Goal: Find specific page/section: Find specific page/section

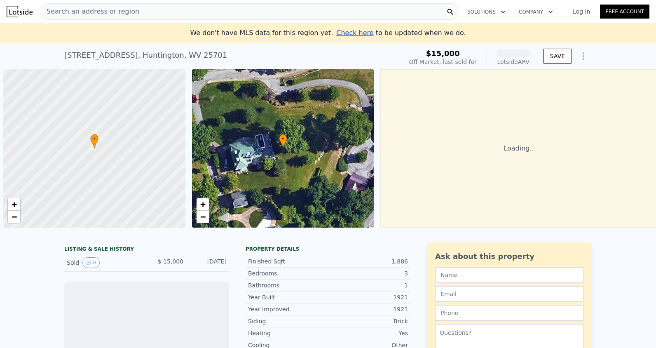
scroll to position [0, 3]
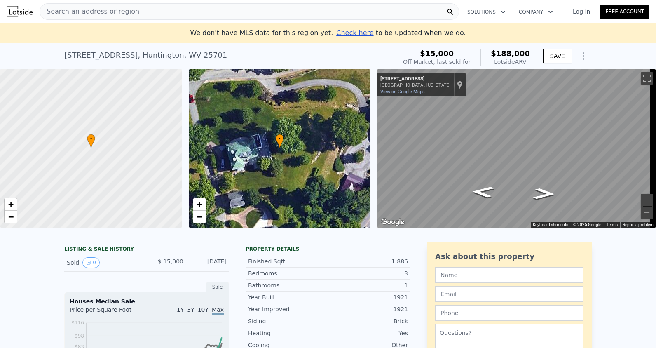
click at [279, 153] on div "• + −" at bounding box center [280, 148] width 182 height 158
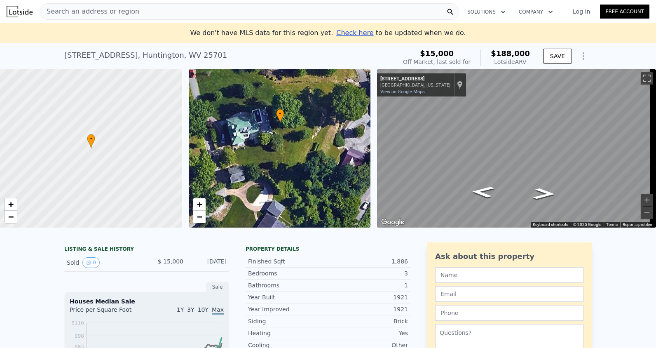
drag, startPoint x: 279, startPoint y: 153, endPoint x: 279, endPoint y: 128, distance: 25.2
click at [279, 128] on div "• + −" at bounding box center [280, 148] width 182 height 158
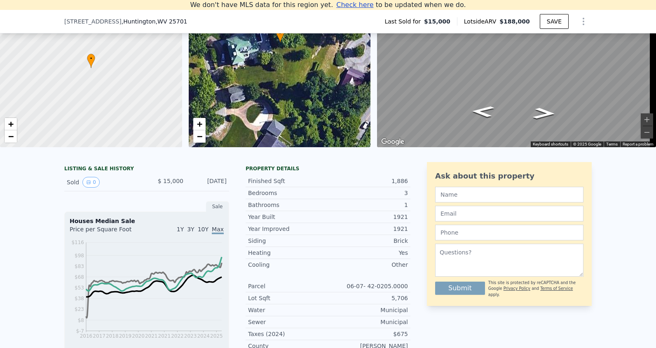
scroll to position [73, 0]
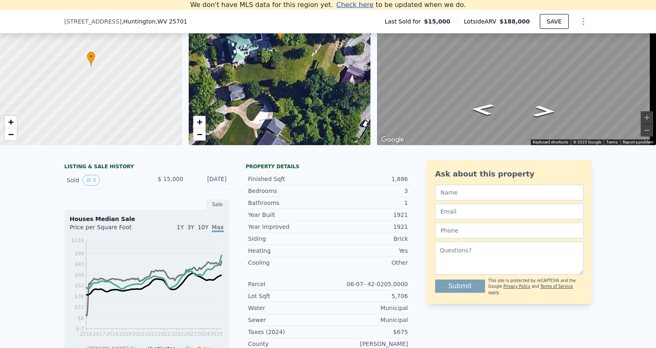
drag, startPoint x: 544, startPoint y: 113, endPoint x: 334, endPoint y: 80, distance: 212.9
click at [334, 80] on div "• + − • + − ← Move left → Move right ↑ Move up ↓ Move down + Zoom in - Zoom out…" at bounding box center [328, 66] width 656 height 158
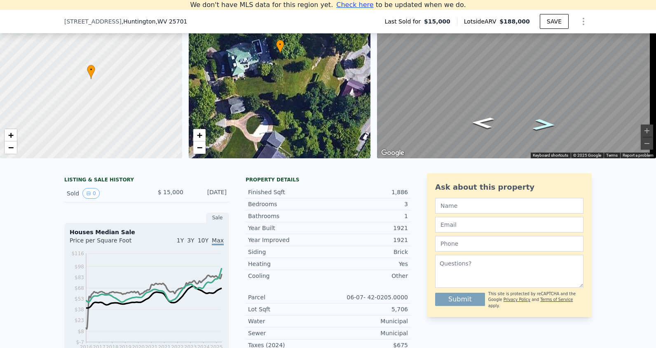
click at [546, 119] on icon "Go West, Ridgewood Rd" at bounding box center [545, 124] width 42 height 17
click at [204, 52] on div "• + − • + − ← Move left → Move right ↑ Move up ↓ Move down + Zoom in - Zoom out…" at bounding box center [328, 79] width 656 height 158
click at [249, 75] on div "• + − • + − ← Move left → Move right ↑ Move up ↓ Move down + Zoom in - Zoom out…" at bounding box center [328, 79] width 656 height 158
click at [346, 62] on div "• + − • + − ← Move left → Move right ↑ Move up ↓ Move down + Zoom in - Zoom out…" at bounding box center [328, 79] width 656 height 158
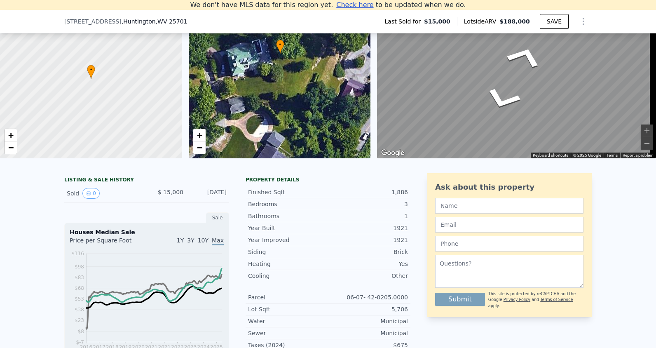
click at [522, 150] on div "Map" at bounding box center [516, 79] width 279 height 158
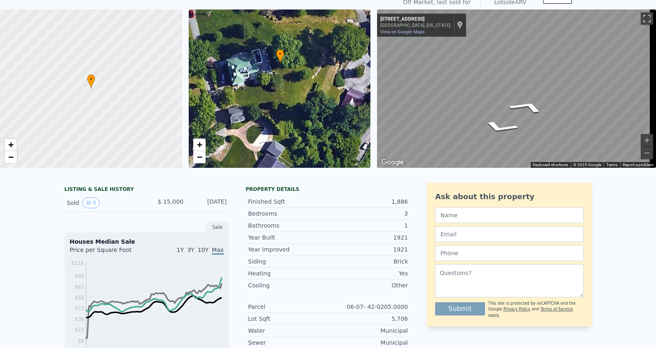
scroll to position [0, 0]
